Goal: Transaction & Acquisition: Book appointment/travel/reservation

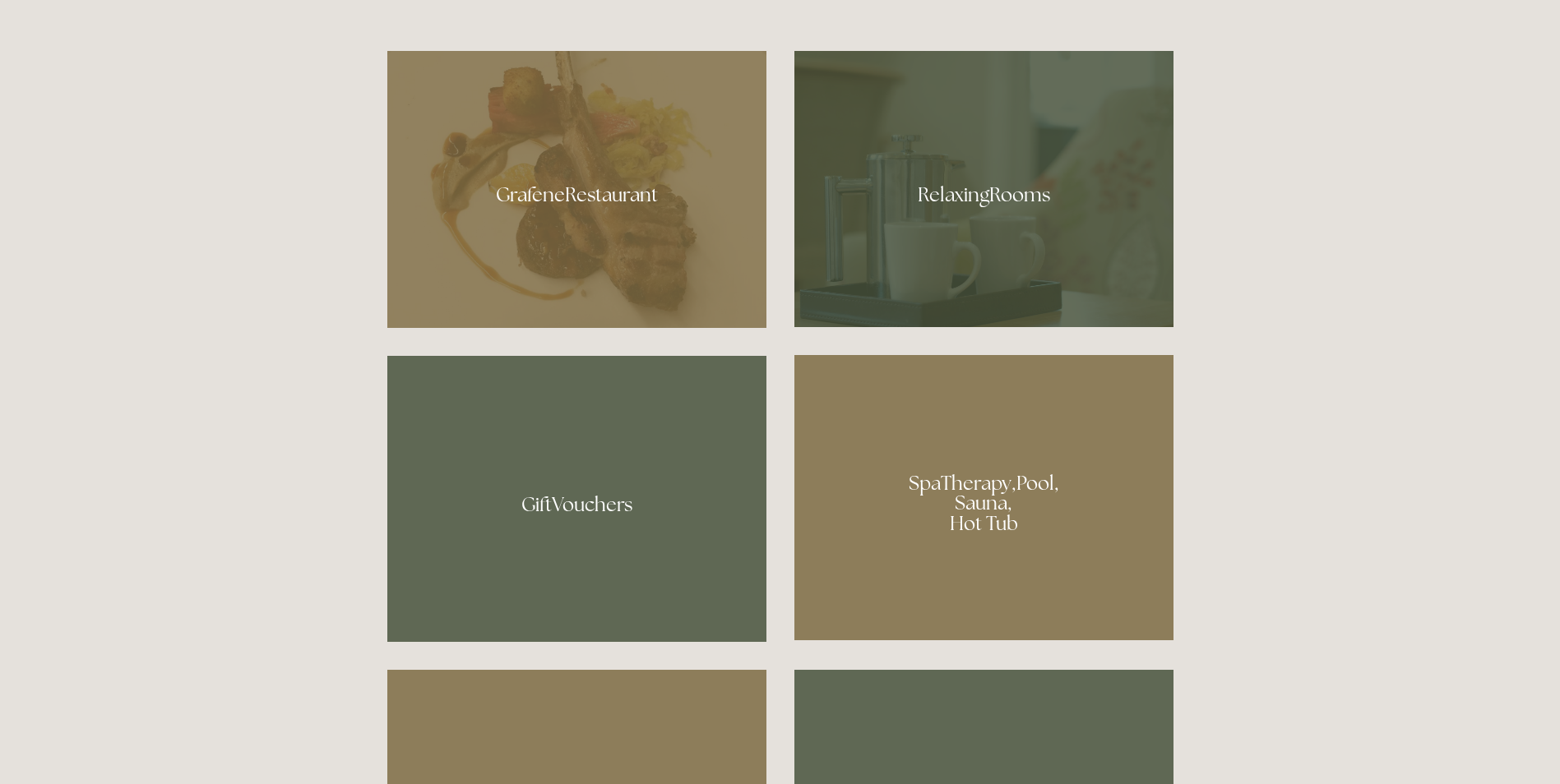
scroll to position [1151, 0]
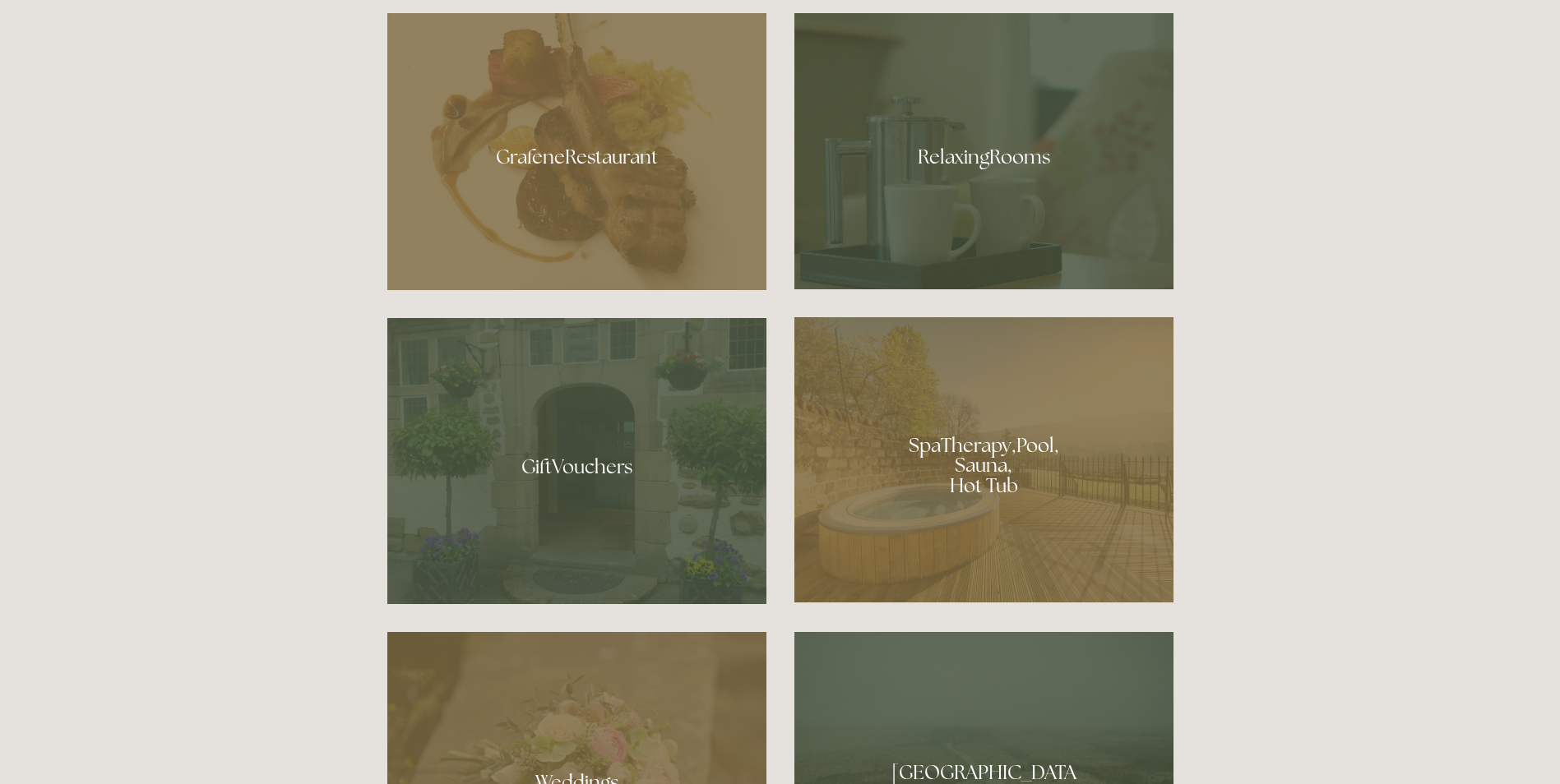
click at [928, 256] on div at bounding box center [984, 151] width 379 height 277
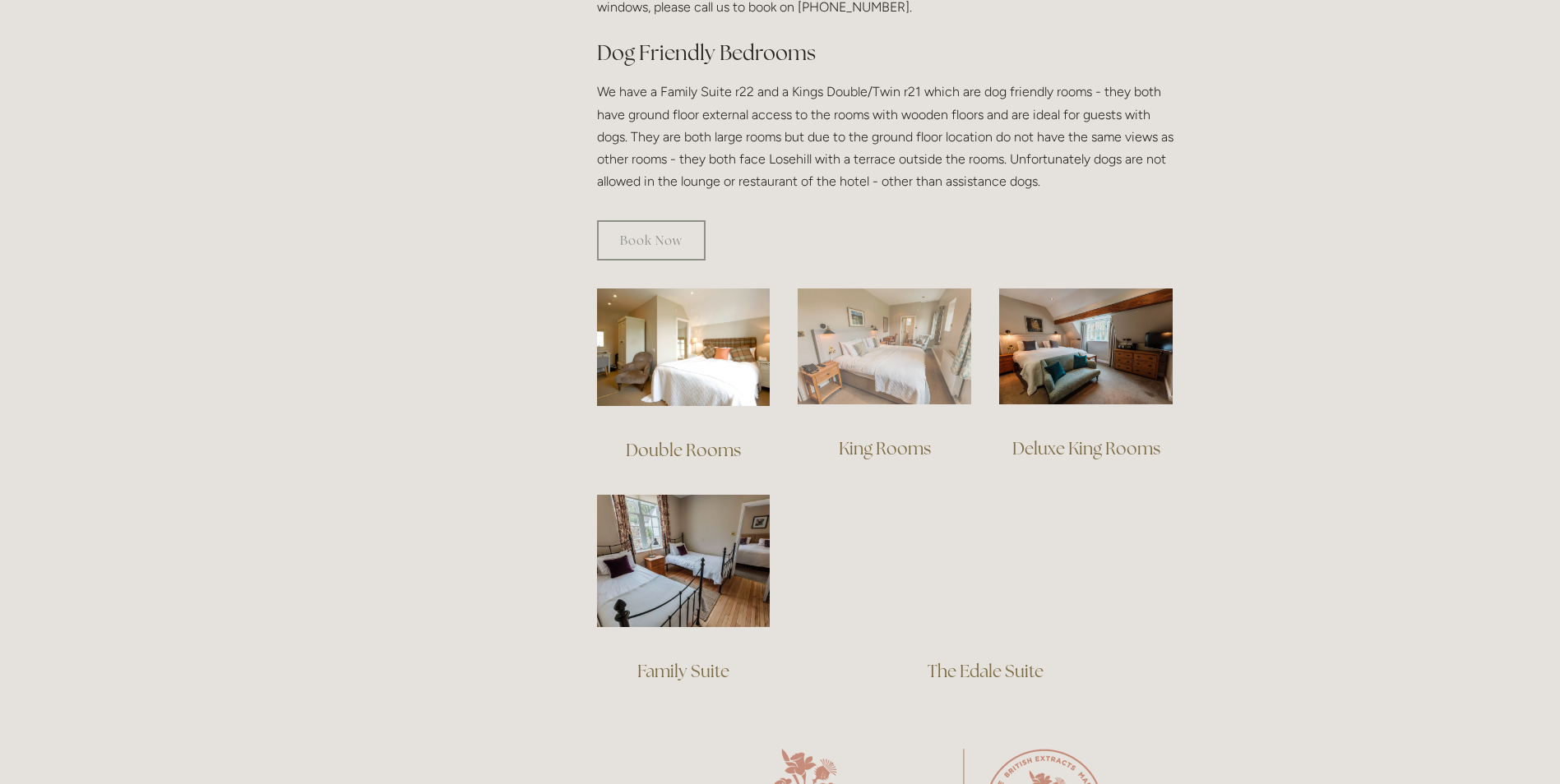
scroll to position [987, 0]
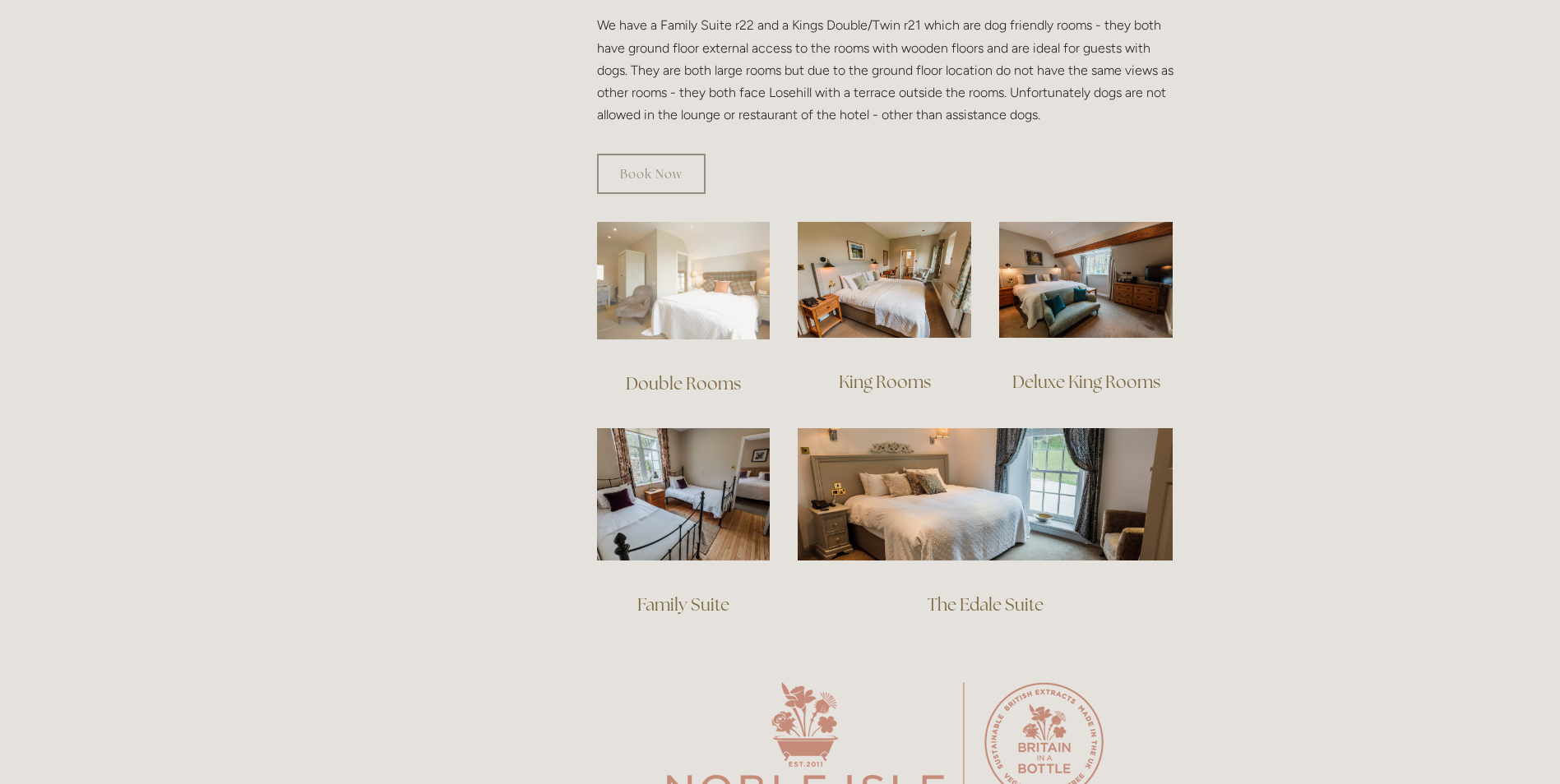
click at [690, 270] on img at bounding box center [683, 280] width 174 height 117
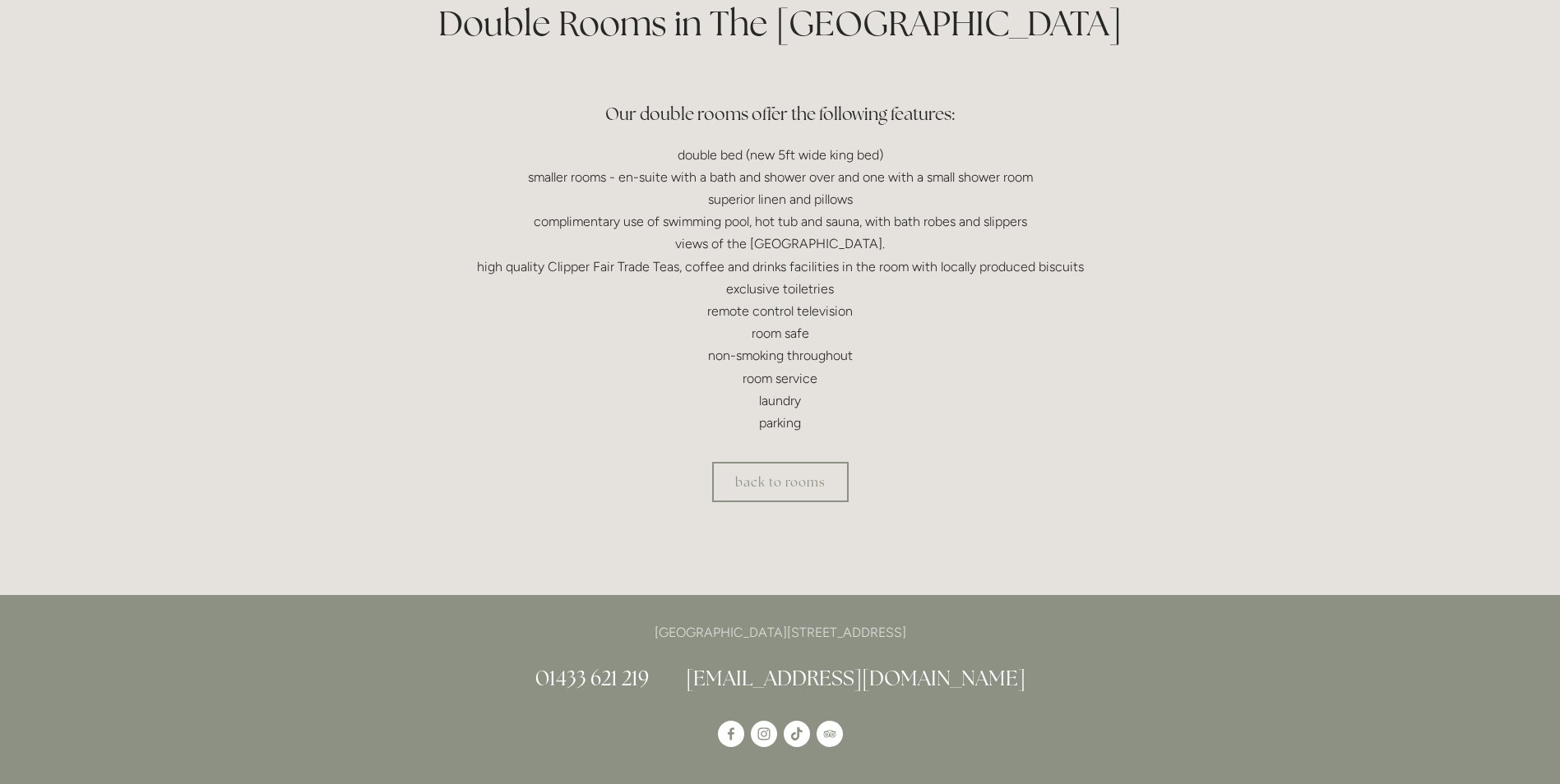
scroll to position [657, 0]
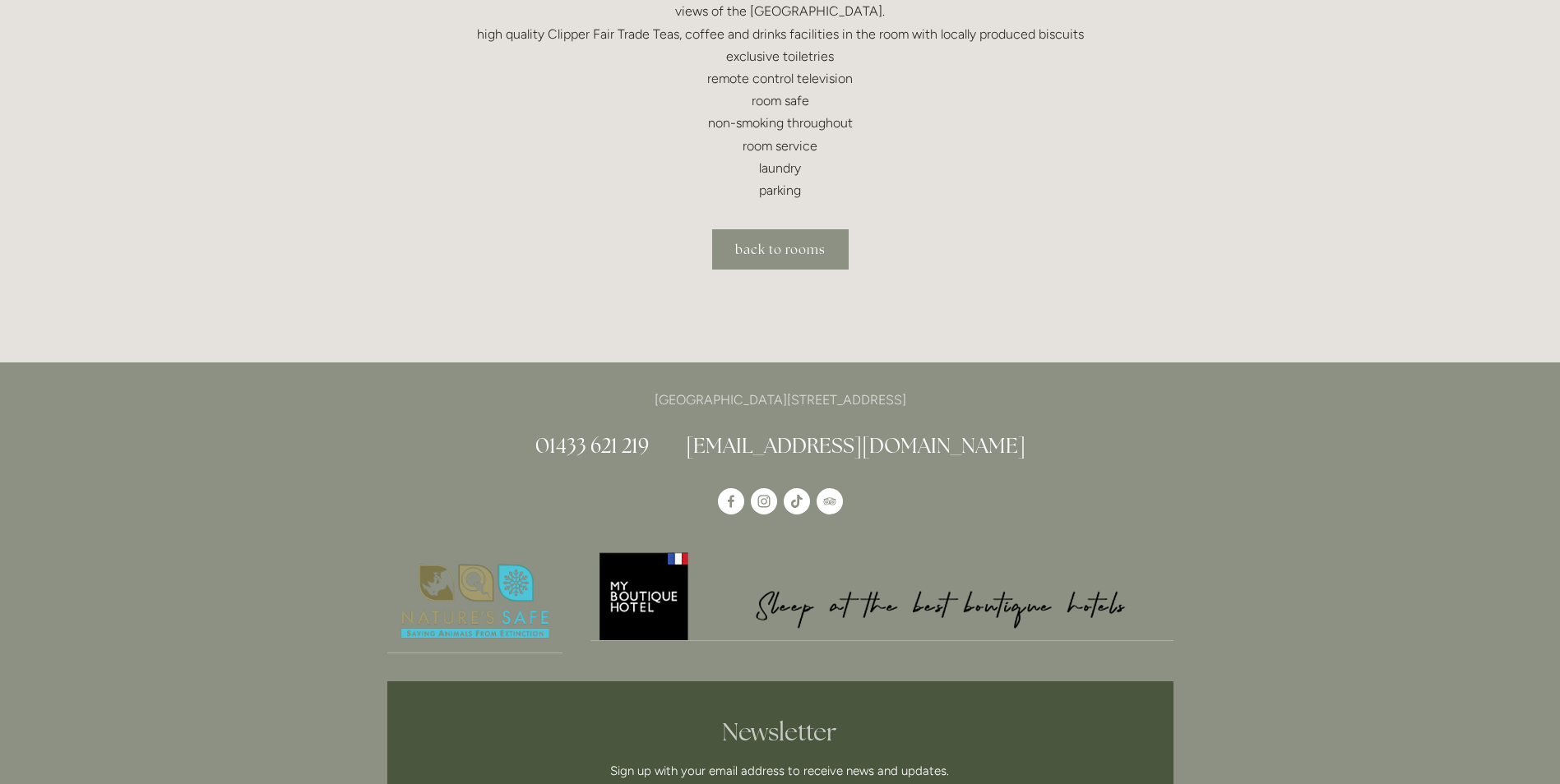
click at [802, 242] on link "back to rooms" at bounding box center [780, 249] width 137 height 40
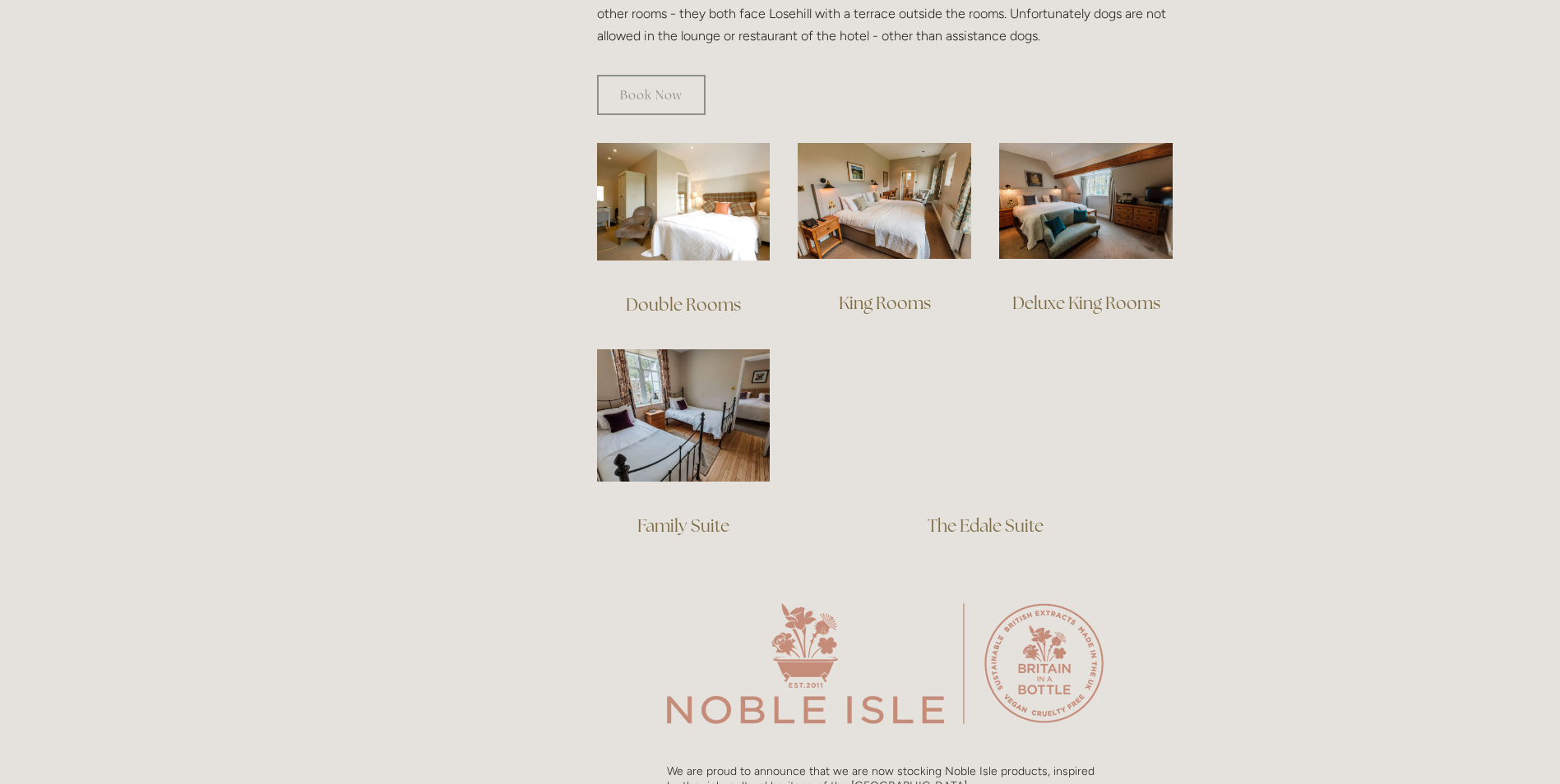
scroll to position [1069, 0]
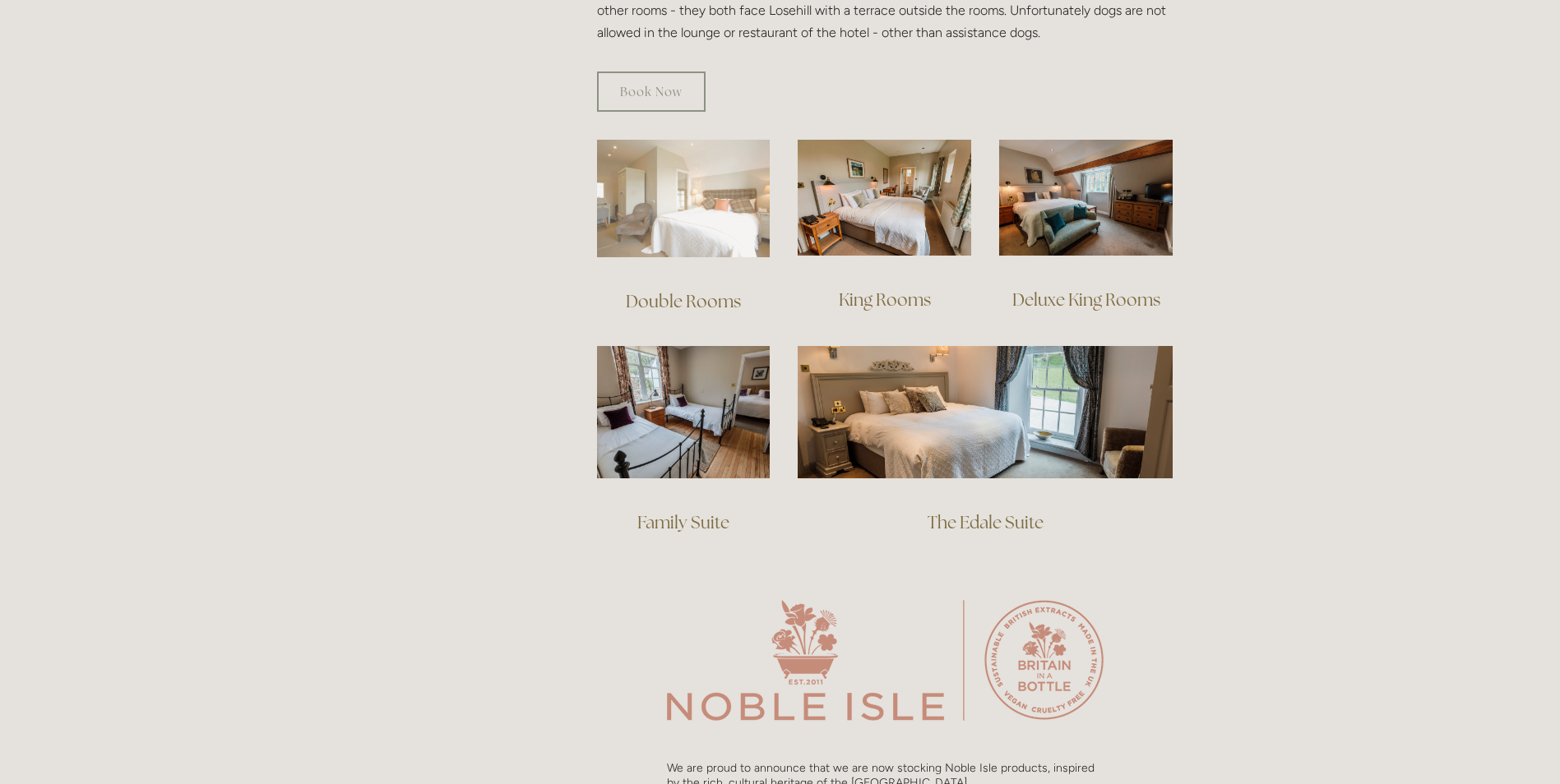
click at [700, 195] on img at bounding box center [683, 198] width 174 height 117
